Goal: Navigation & Orientation: Find specific page/section

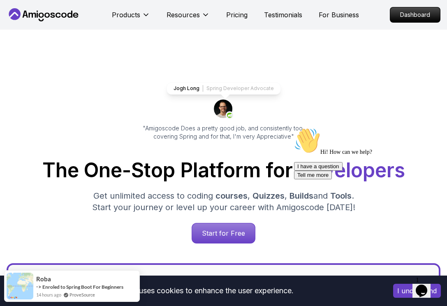
click at [54, 16] on icon at bounding box center [53, 15] width 5 height 5
click at [422, 15] on p "Dashboard" at bounding box center [414, 15] width 47 height 14
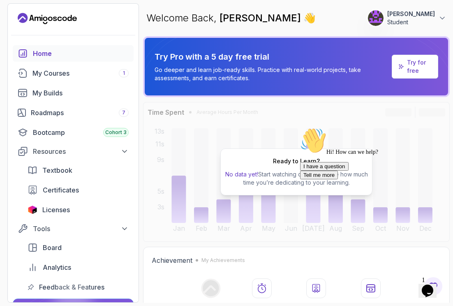
click at [421, 16] on p "[PERSON_NAME]" at bounding box center [411, 14] width 48 height 8
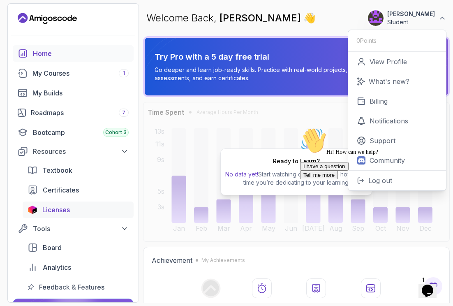
click at [49, 209] on span "Licenses" at bounding box center [56, 210] width 28 height 10
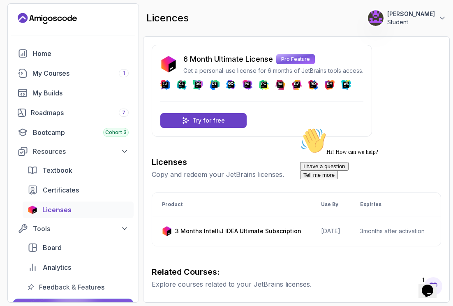
click at [405, 15] on p "[PERSON_NAME]" at bounding box center [411, 14] width 48 height 8
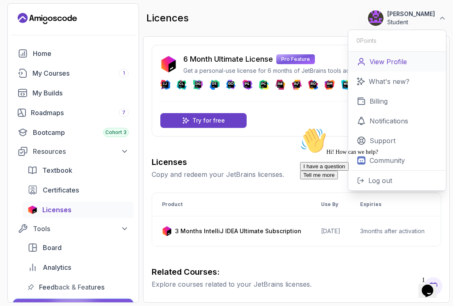
click at [388, 60] on p "View Profile" at bounding box center [387, 62] width 37 height 10
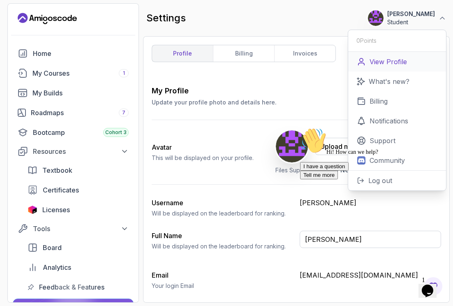
click at [402, 63] on p "View Profile" at bounding box center [387, 62] width 37 height 10
click at [46, 55] on div "Home" at bounding box center [81, 53] width 96 height 10
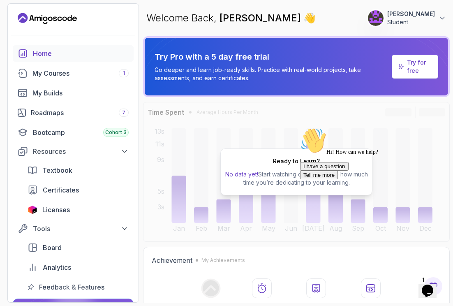
click at [411, 23] on p "Student" at bounding box center [411, 22] width 48 height 8
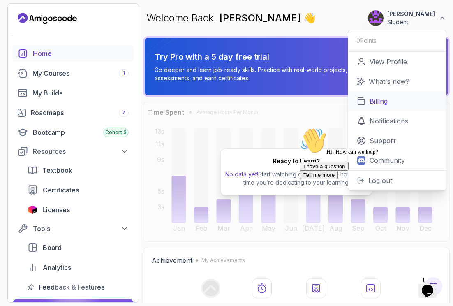
click at [401, 104] on link "Billing" at bounding box center [397, 101] width 98 height 20
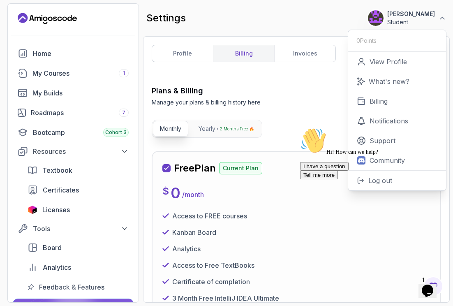
click at [304, 127] on div at bounding box center [374, 127] width 148 height 0
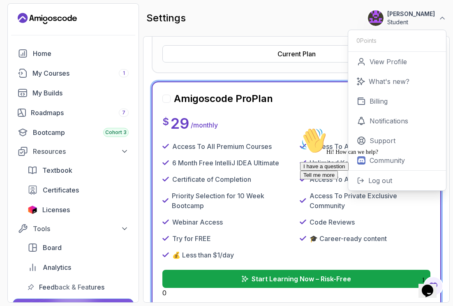
scroll to position [256, 0]
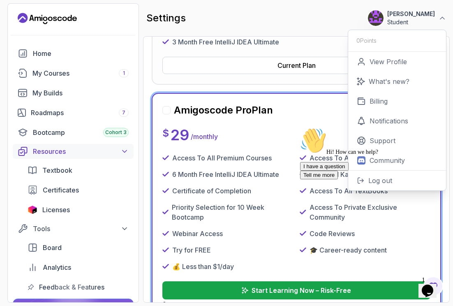
click at [51, 152] on div "Resources" at bounding box center [81, 151] width 96 height 10
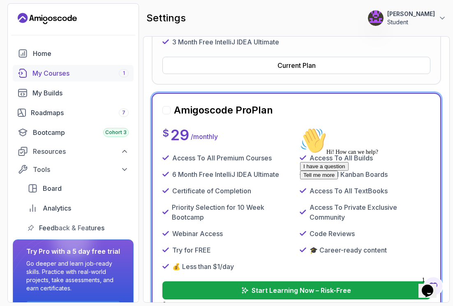
click at [50, 76] on div "My Courses 1" at bounding box center [80, 73] width 96 height 10
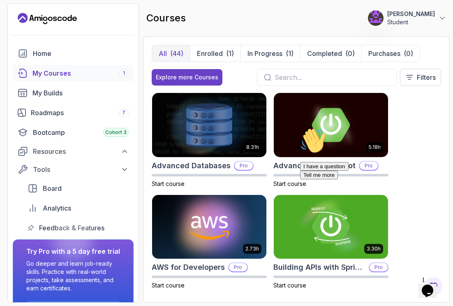
click at [423, 137] on div "Hi! How can we help? I have a question Tell me more" at bounding box center [374, 153] width 148 height 52
click at [231, 52] on div "(1)" at bounding box center [230, 53] width 8 height 10
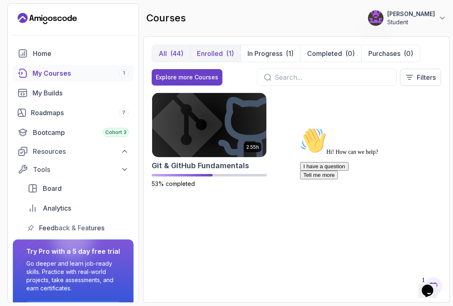
click at [165, 57] on p "All" at bounding box center [163, 53] width 8 height 10
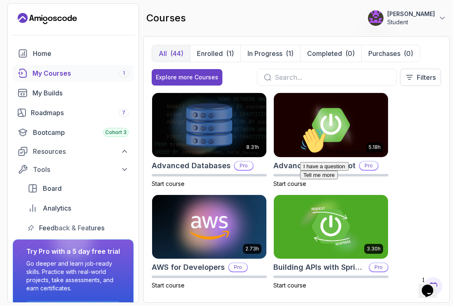
click at [414, 148] on div "Hi! How can we help? I have a question Tell me more" at bounding box center [374, 153] width 148 height 52
click at [63, 17] on icon "Landing page" at bounding box center [64, 18] width 5 height 5
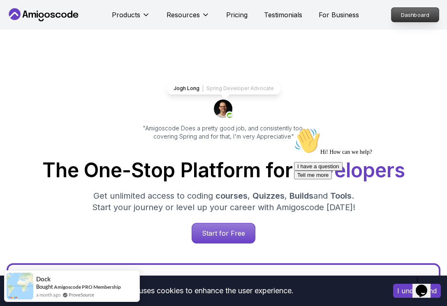
click at [407, 19] on p "Dashboard" at bounding box center [414, 15] width 47 height 14
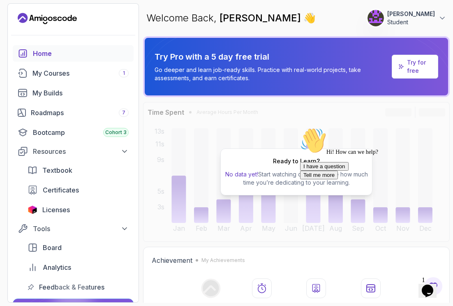
click at [371, 14] on img at bounding box center [375, 18] width 16 height 16
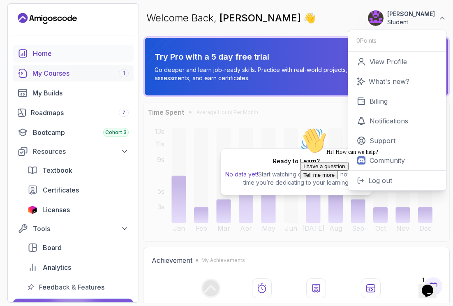
click at [56, 77] on div "My Courses 1" at bounding box center [80, 73] width 96 height 10
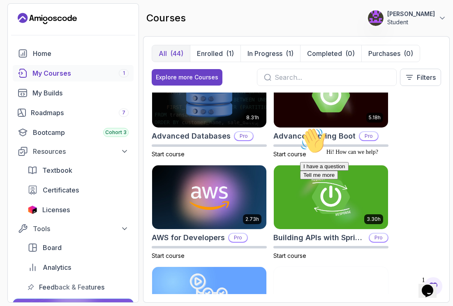
scroll to position [51, 0]
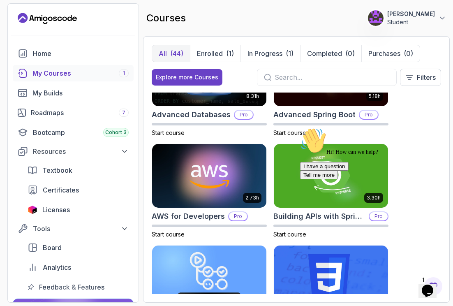
drag, startPoint x: 436, startPoint y: 187, endPoint x: 730, endPoint y: 313, distance: 319.4
click at [300, 127] on icon "Chat attention grabber" at bounding box center [300, 127] width 0 height 0
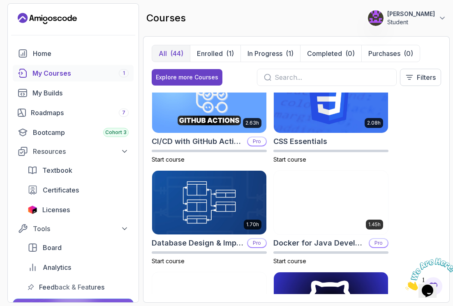
scroll to position [228, 0]
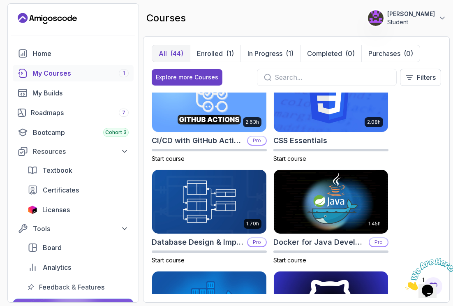
click at [214, 290] on img at bounding box center [209, 303] width 120 height 67
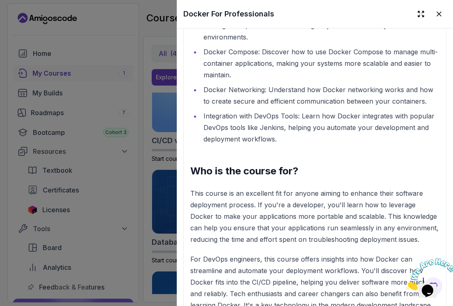
scroll to position [994, 0]
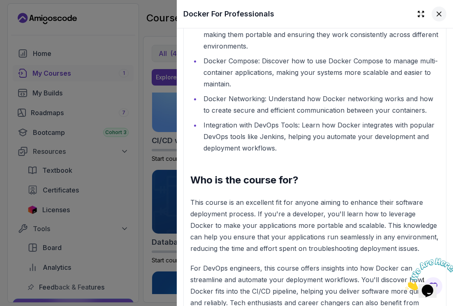
click at [436, 16] on icon at bounding box center [439, 14] width 8 height 8
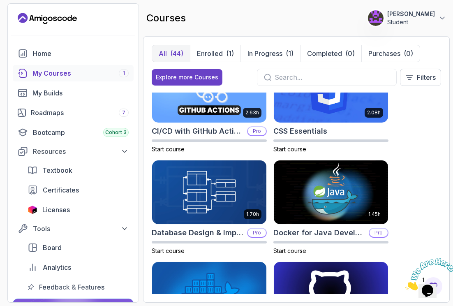
scroll to position [237, 0]
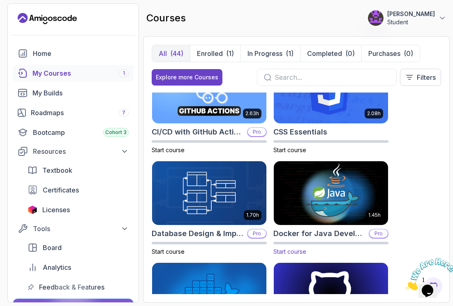
click at [327, 211] on img at bounding box center [331, 192] width 120 height 67
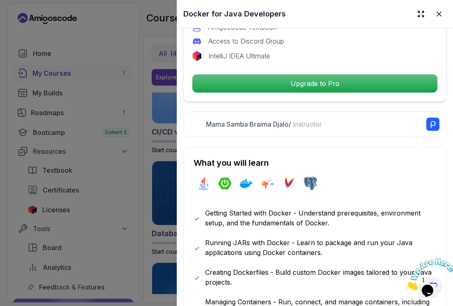
scroll to position [312, 0]
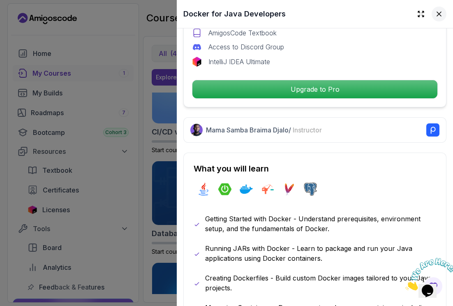
click at [437, 14] on icon at bounding box center [439, 14] width 4 height 4
